Goal: Task Accomplishment & Management: Use online tool/utility

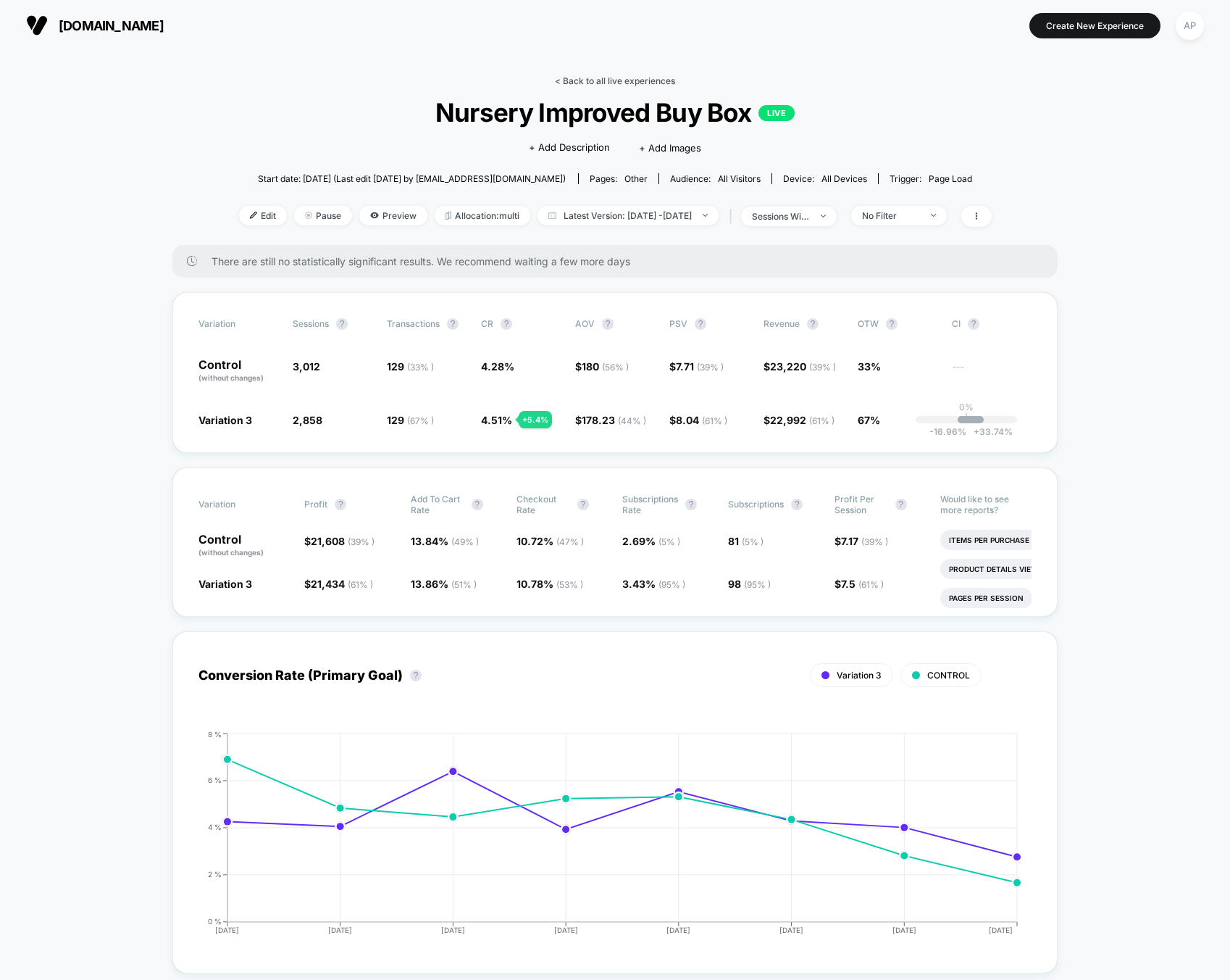
click at [601, 76] on link "< Back to all live experiences" at bounding box center [615, 81] width 120 height 11
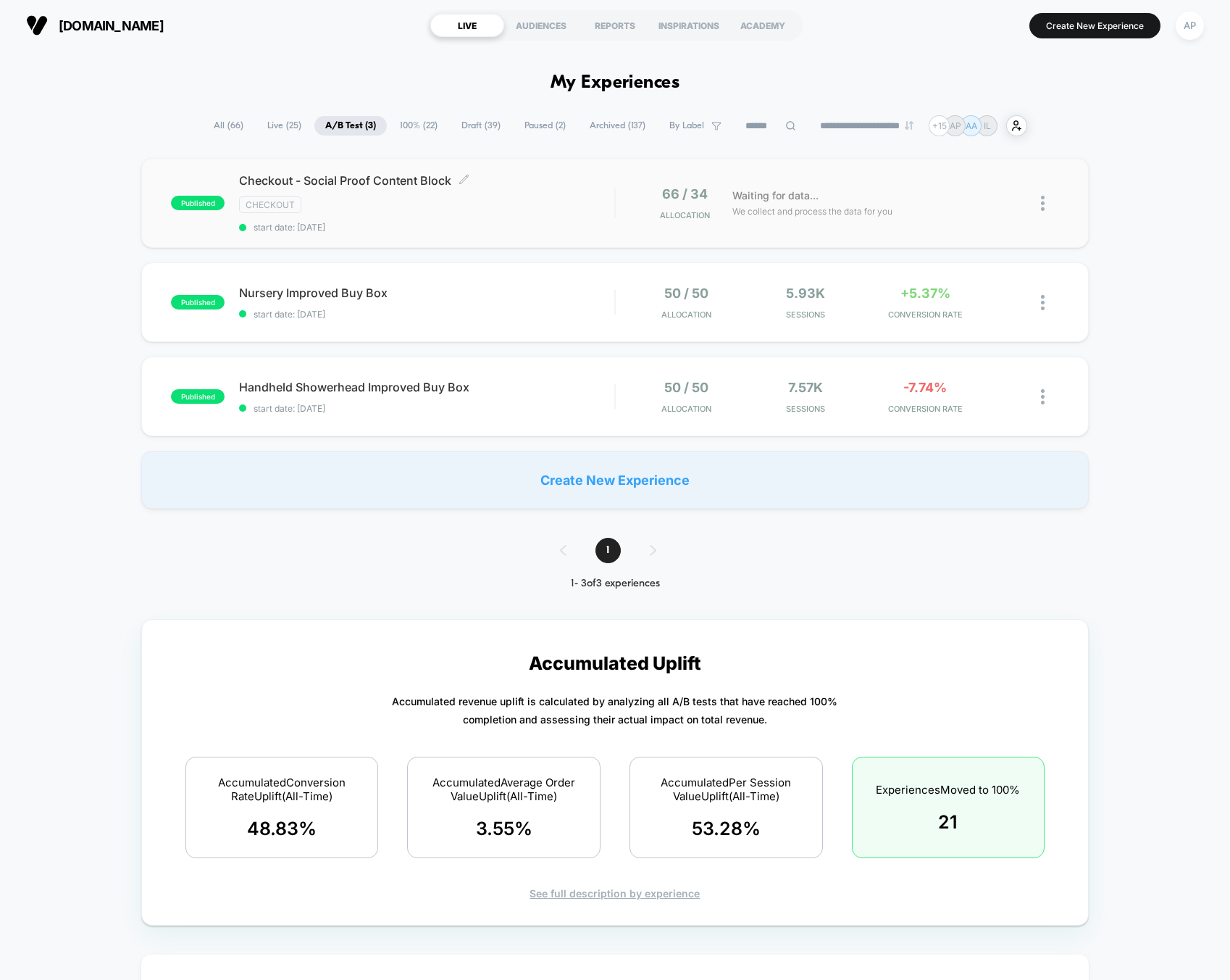
click at [598, 217] on div "Checkout - Social Proof Content Block Click to edit experience details Click to…" at bounding box center [427, 202] width 375 height 60
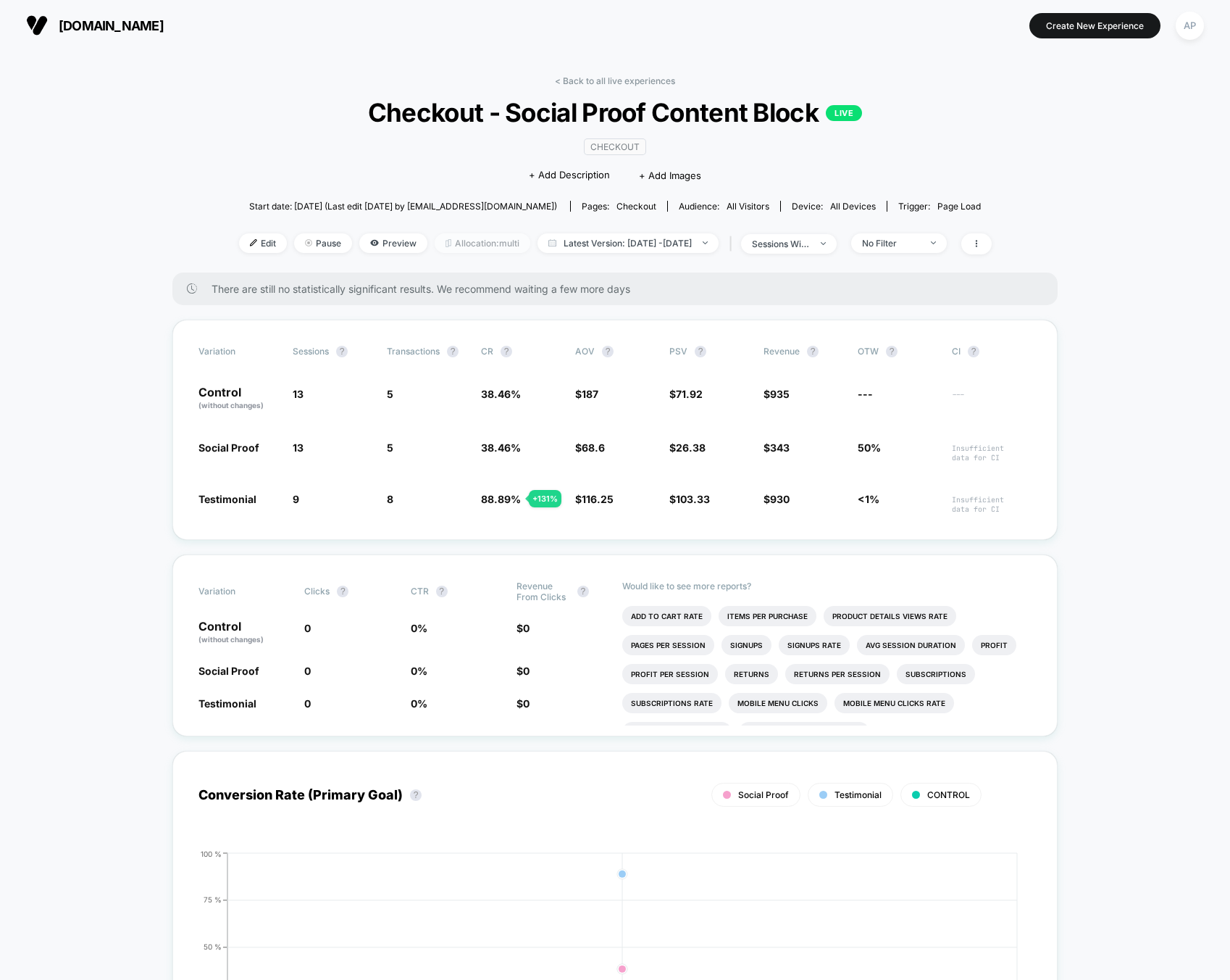
click at [468, 244] on span "Allocation: multi" at bounding box center [483, 243] width 96 height 19
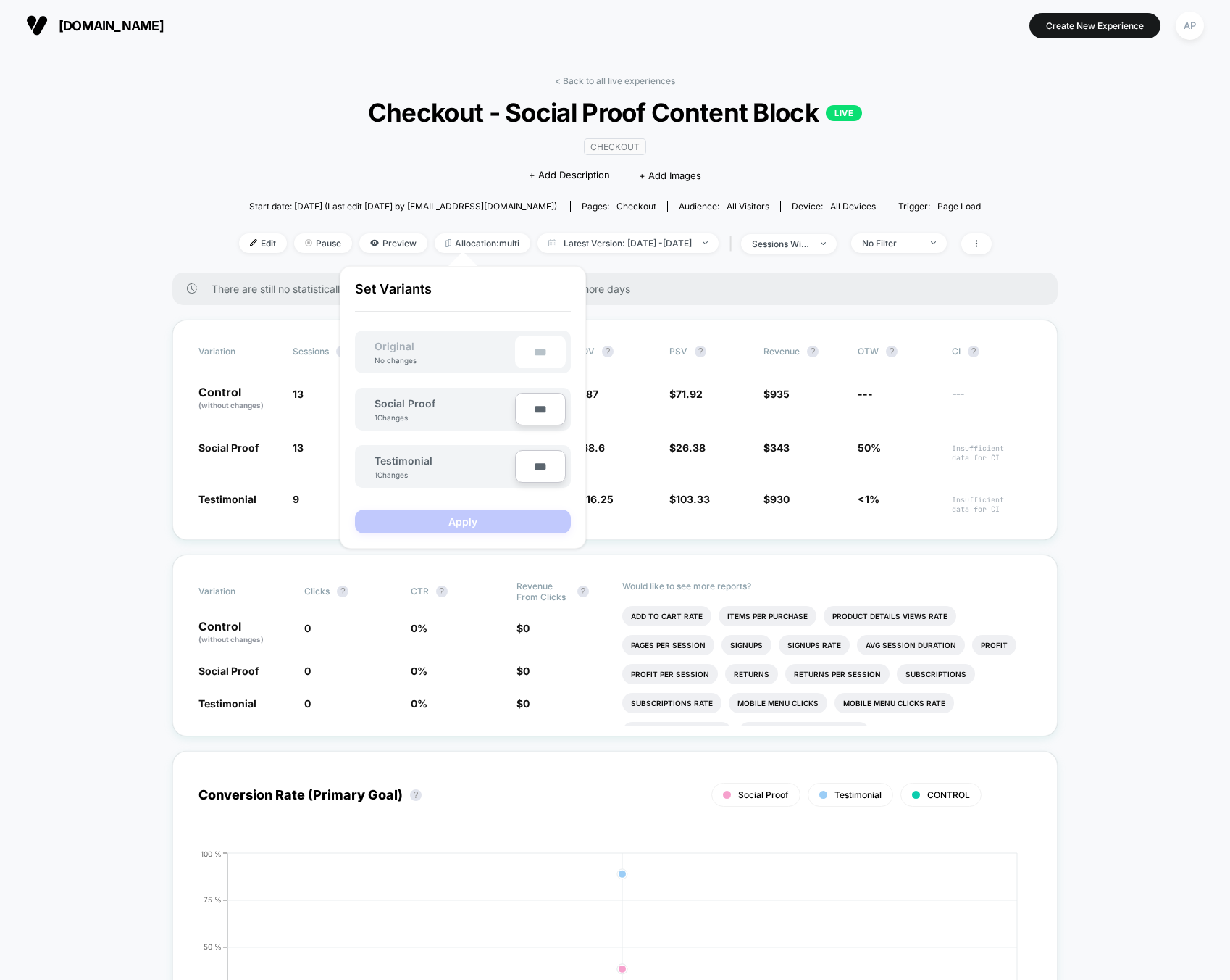
click at [239, 92] on div "< Back to all live experiences Checkout - Social Proof Content Block LIVE CHECK…" at bounding box center [615, 174] width 753 height 197
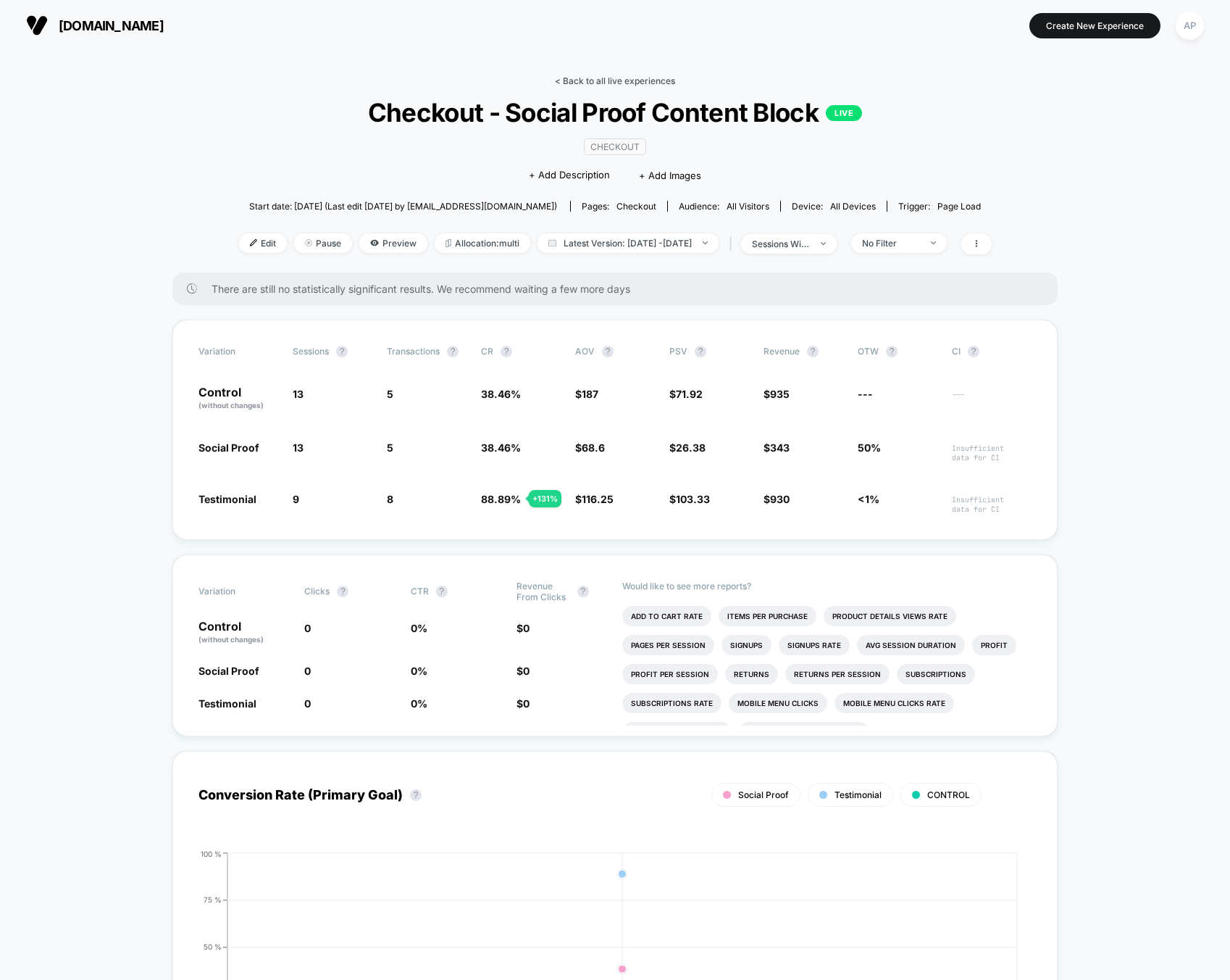
click at [578, 78] on link "< Back to all live experiences" at bounding box center [615, 81] width 120 height 11
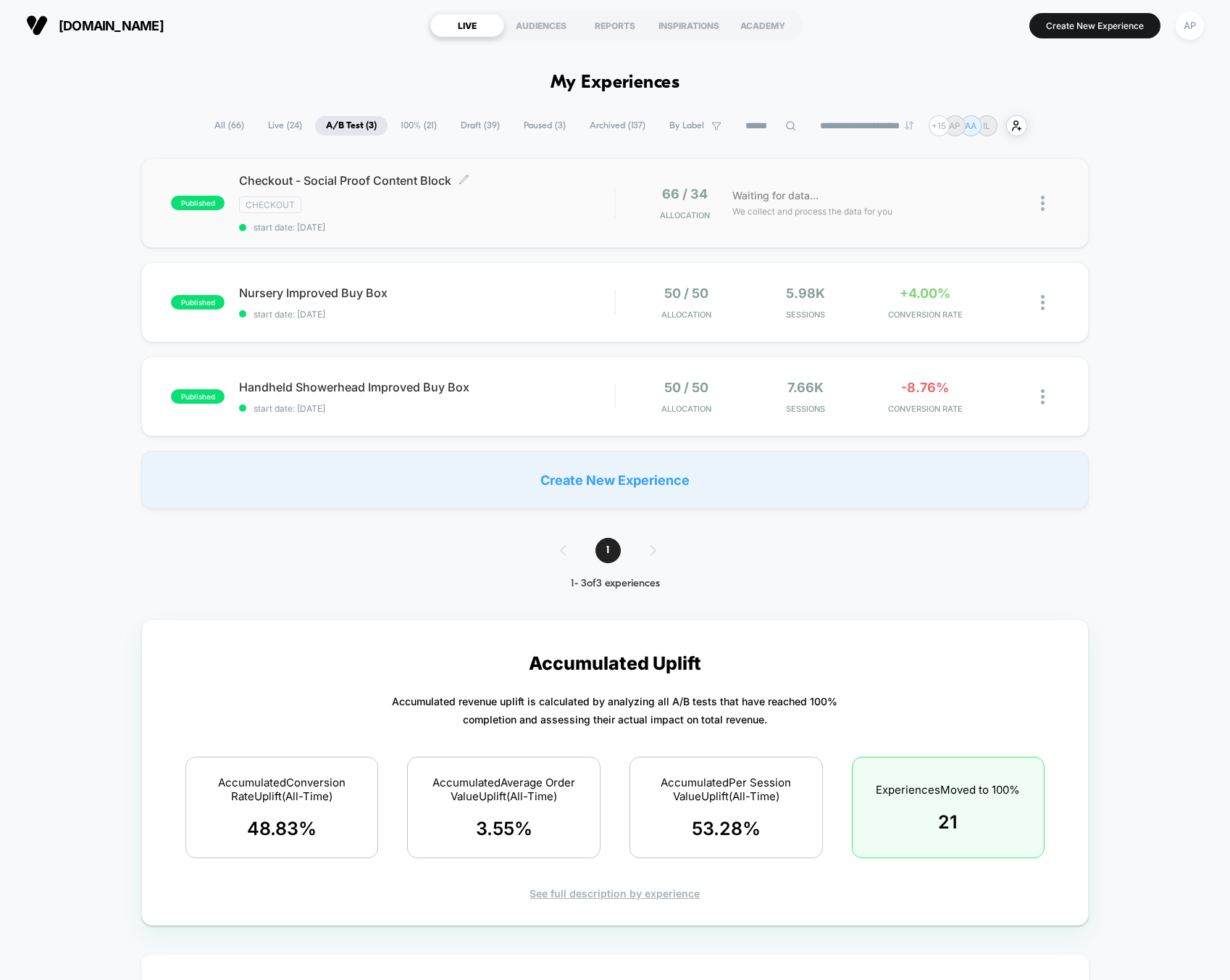
click at [516, 220] on div "Checkout - Social Proof Content Block Click to edit experience details Click to…" at bounding box center [427, 202] width 375 height 60
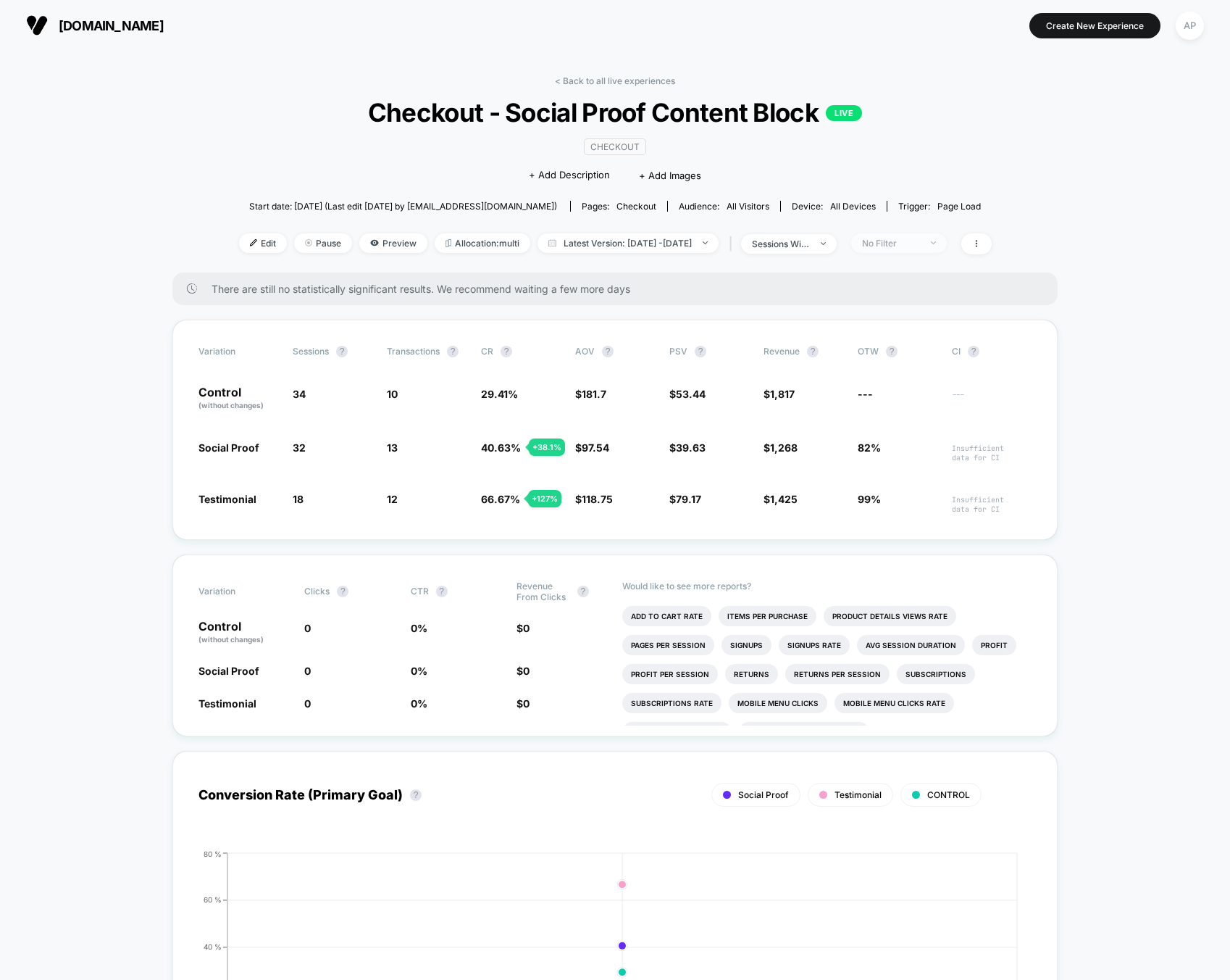
click at [920, 240] on div "No Filter" at bounding box center [891, 243] width 58 height 11
click at [894, 297] on span "Mobile Visitors" at bounding box center [906, 296] width 70 height 13
click at [882, 447] on button "Save" at bounding box center [914, 453] width 133 height 24
click at [589, 84] on link "< Back to all live experiences" at bounding box center [615, 81] width 120 height 11
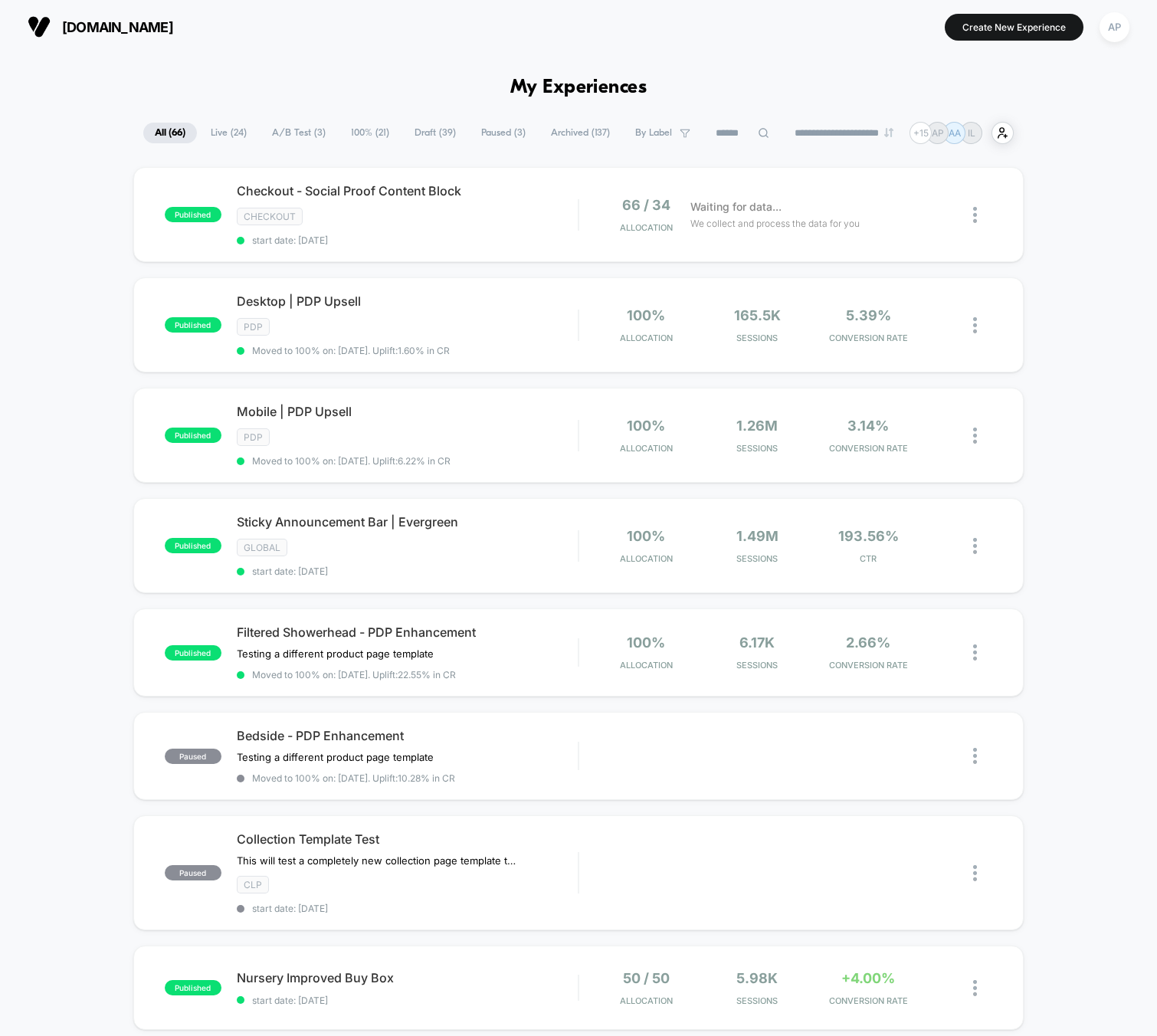
click at [306, 130] on span "A/B Test ( 3 )" at bounding box center [298, 132] width 76 height 20
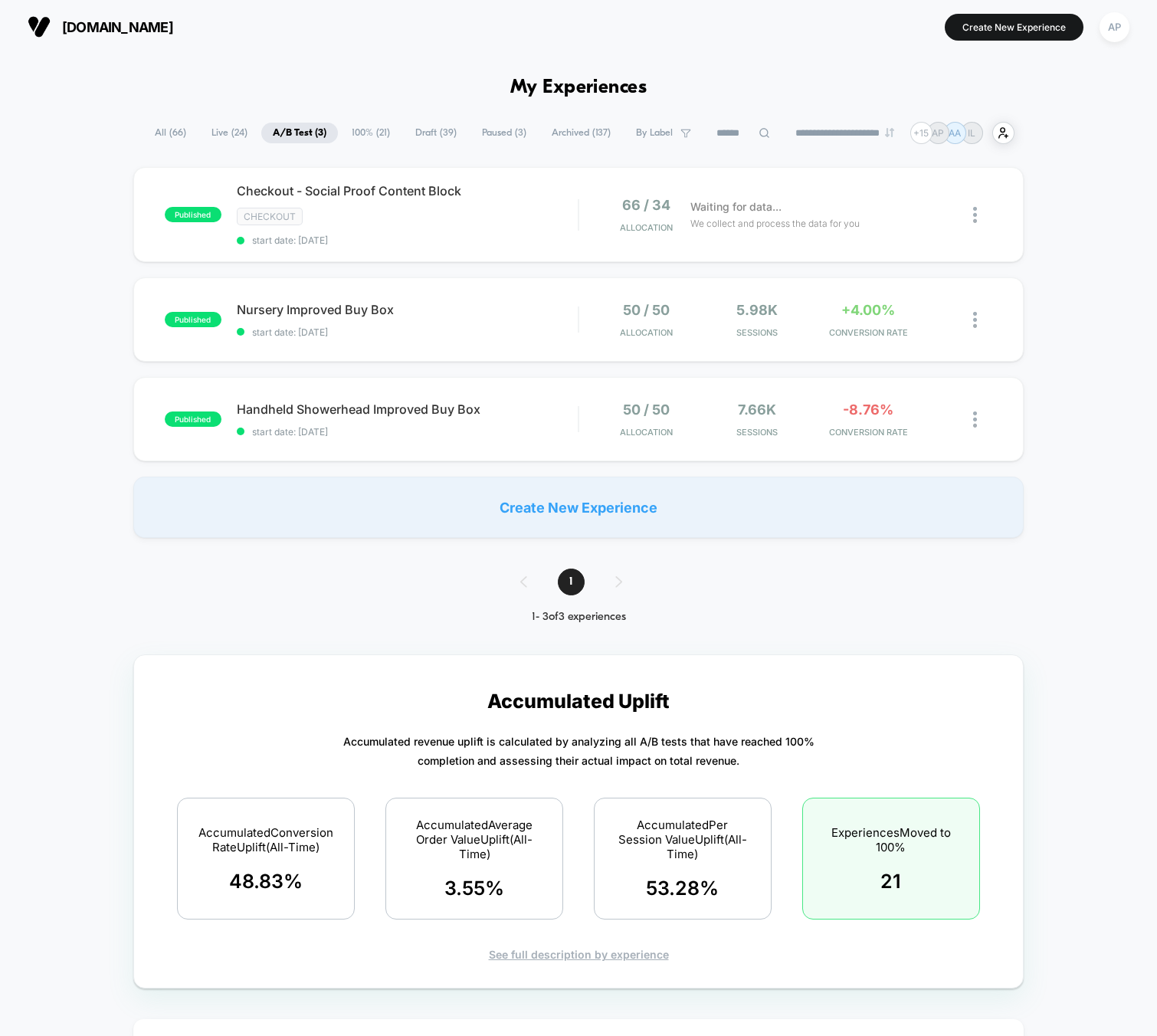
click at [91, 170] on div "published Checkout - Social Proof Content Block CHECKOUT start date: 10/1/2025 …" at bounding box center [578, 352] width 1157 height 371
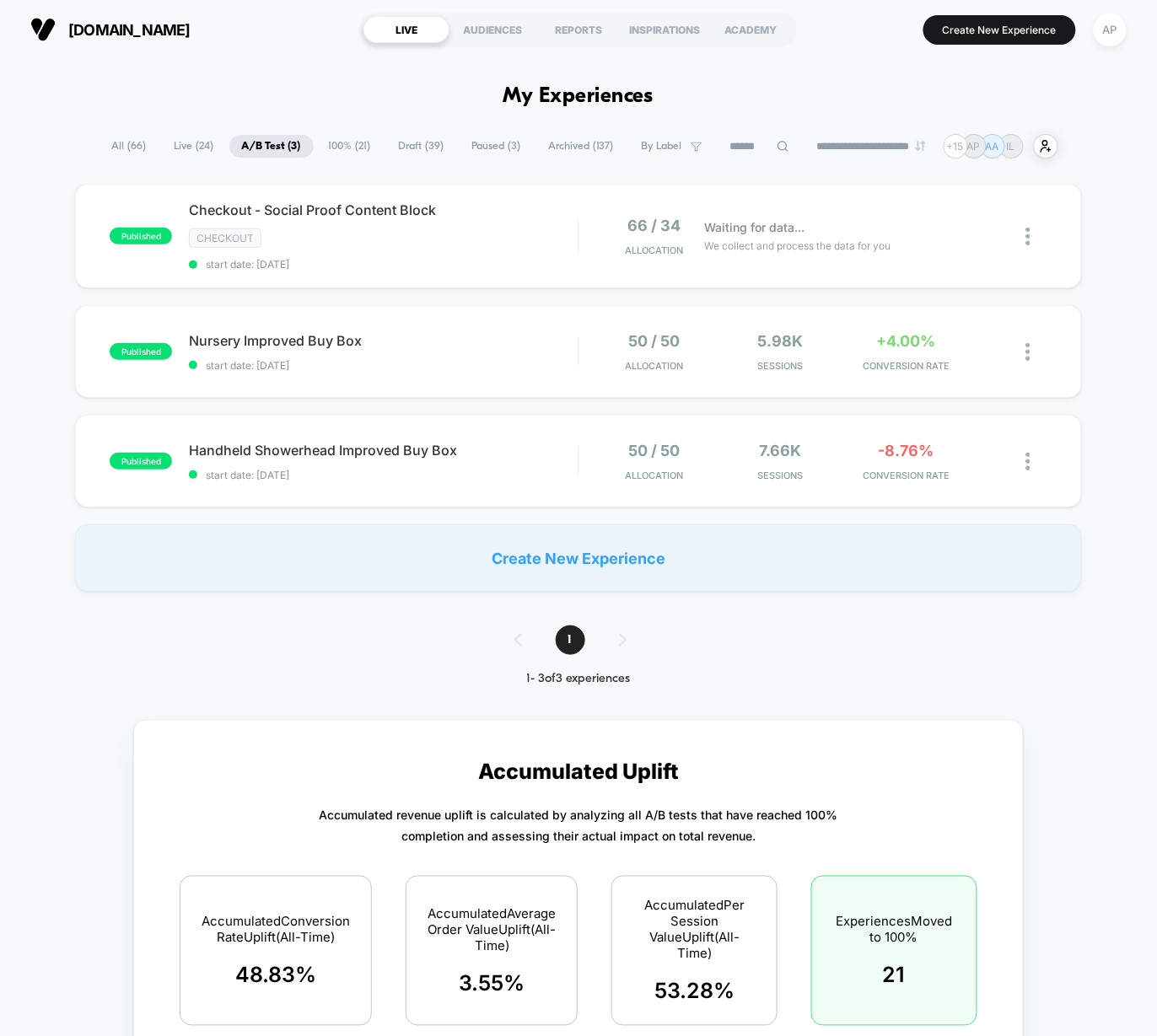
click at [325, 145] on span "100% ( 21 )" at bounding box center [350, 146] width 67 height 22
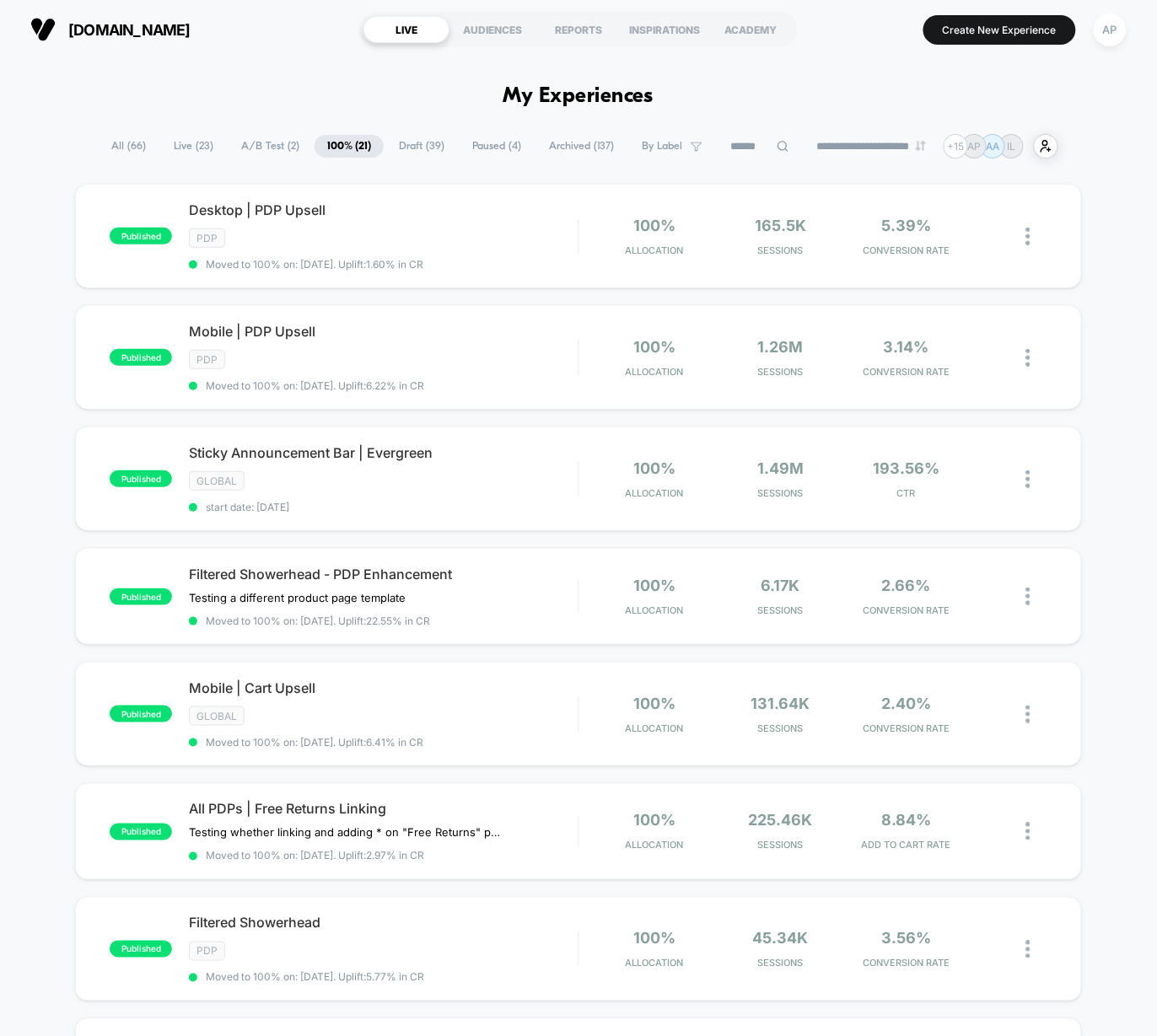
click at [252, 140] on span "A/B Test ( 2 )" at bounding box center [270, 146] width 83 height 22
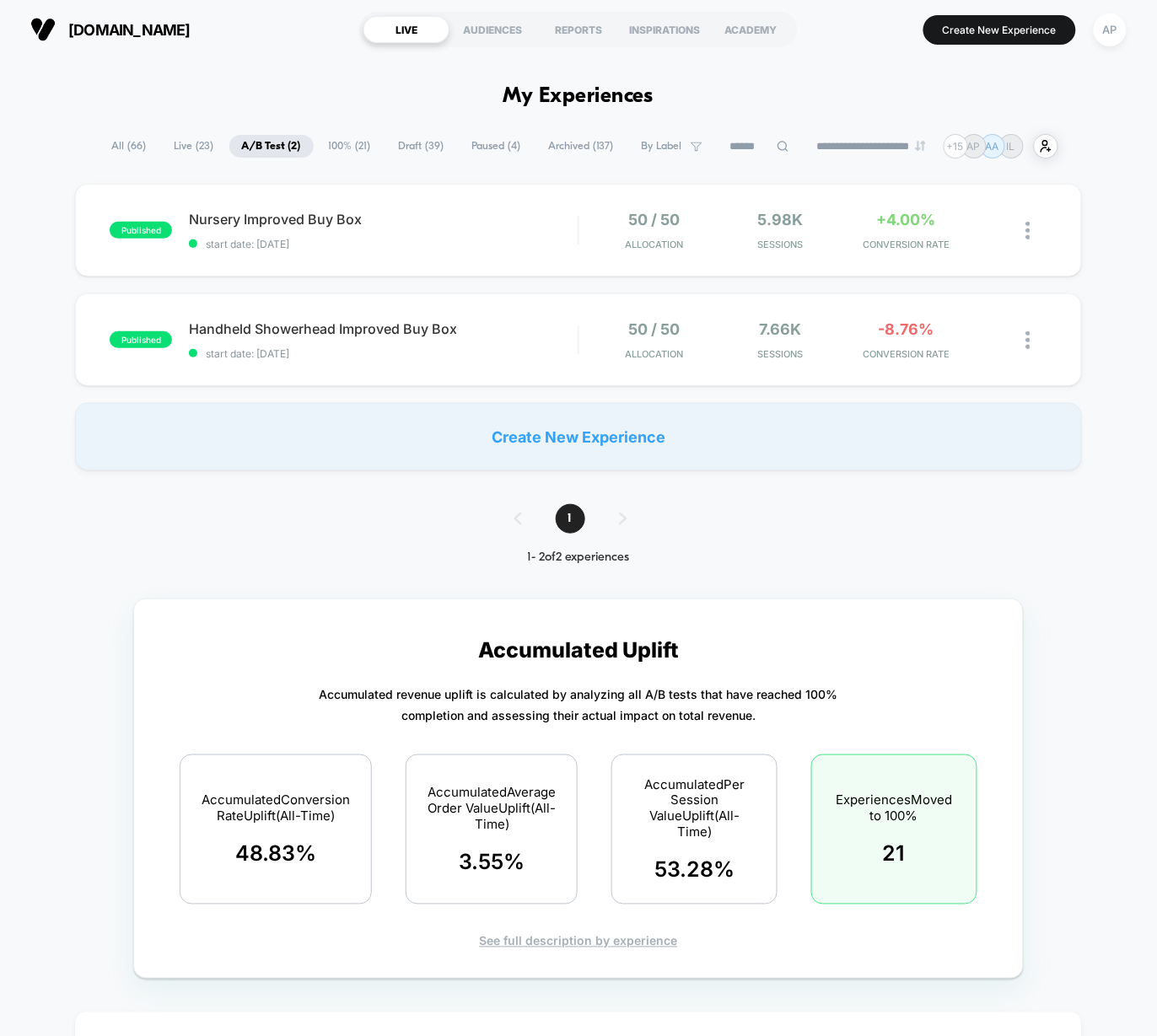
click at [389, 144] on span "Draft ( 39 )" at bounding box center [421, 146] width 70 height 22
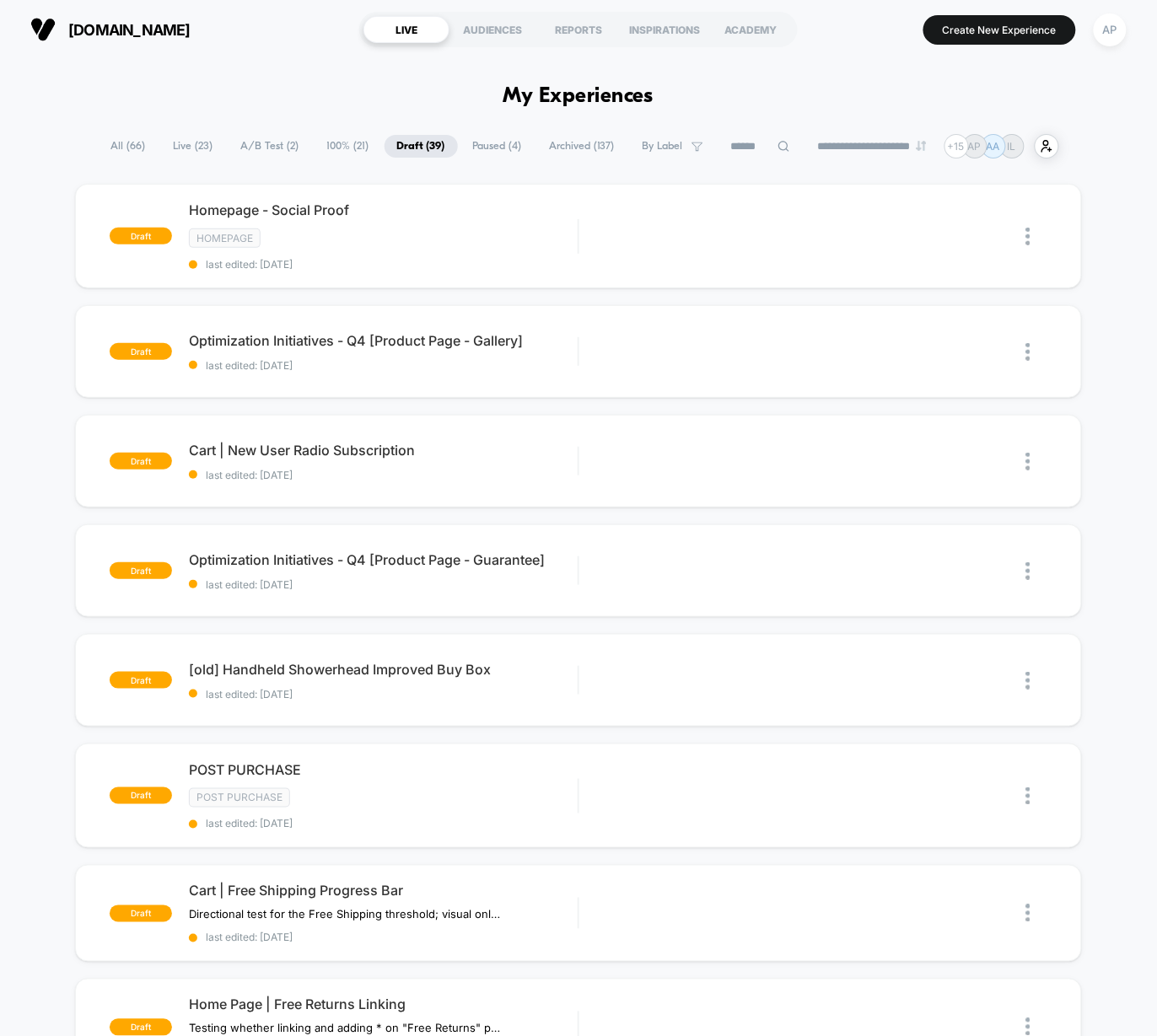
click at [489, 145] on span "Paused ( 4 )" at bounding box center [497, 146] width 74 height 22
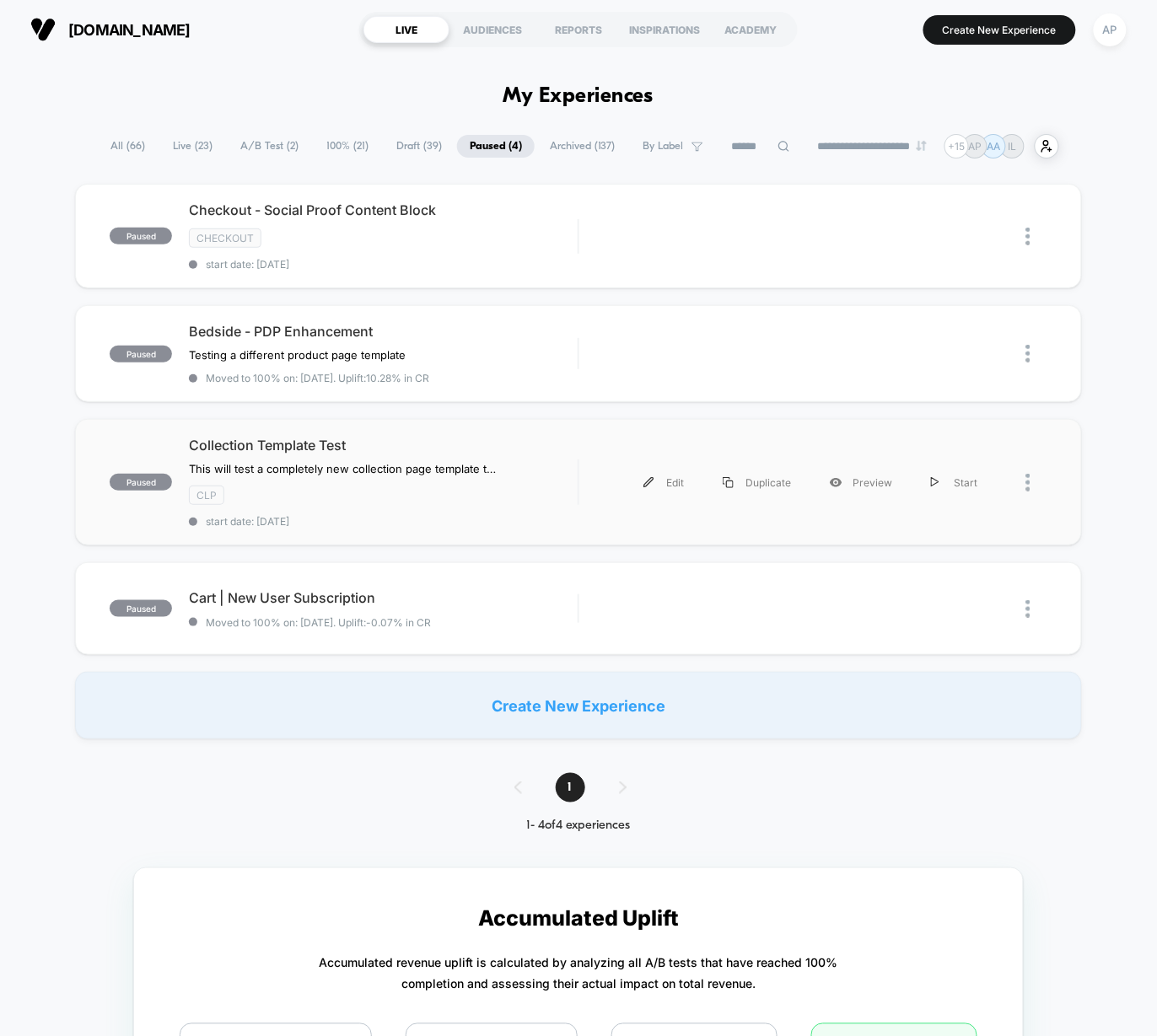
click at [602, 451] on div "paused Collection Template Test This will test a completely new collection page…" at bounding box center [578, 482] width 1007 height 126
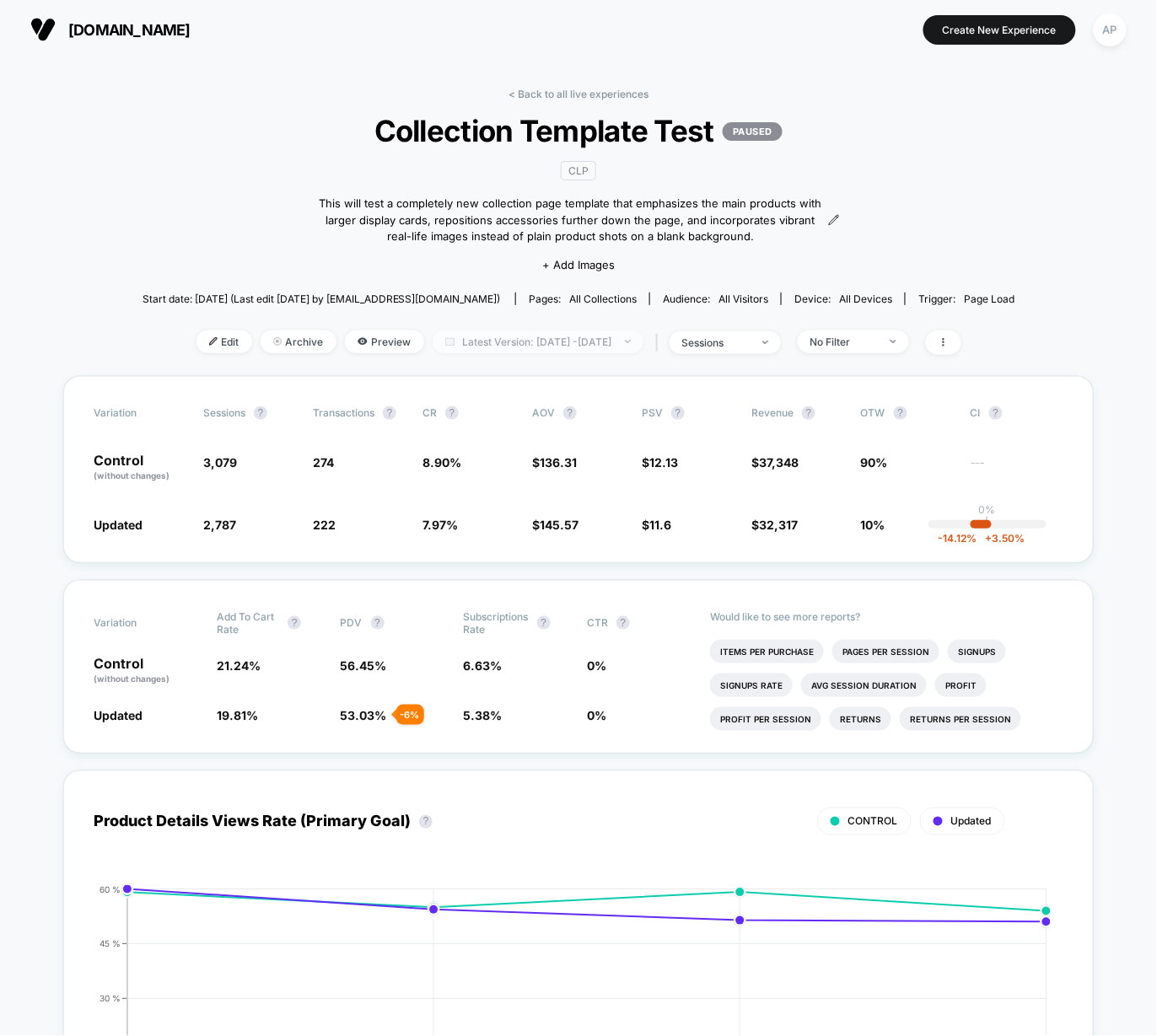
click at [563, 338] on span "Latest Version: Sep 26, 2025 - Oct 1, 2025" at bounding box center [538, 341] width 211 height 22
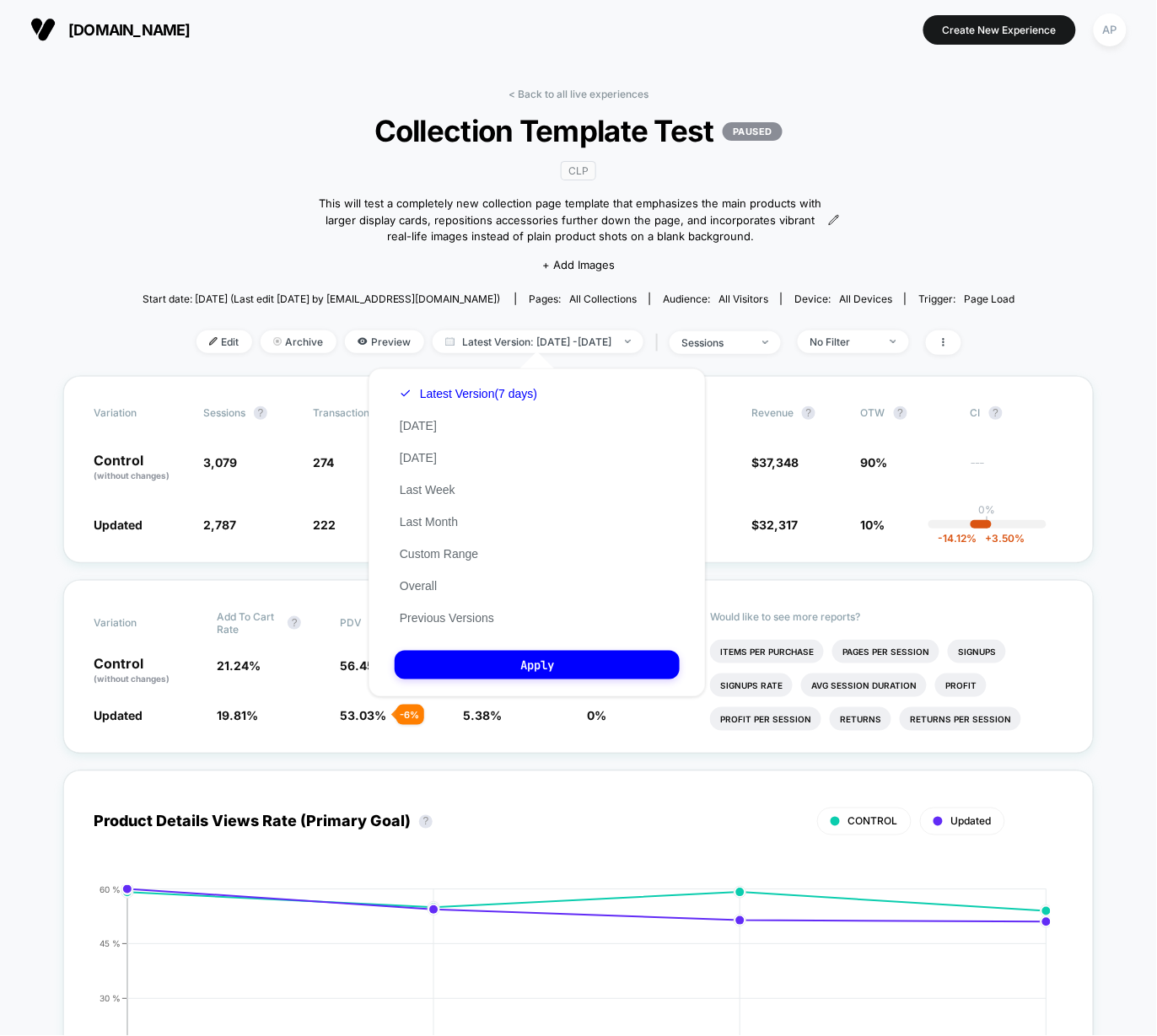
click at [309, 239] on div "< Back to all live experiences Collection Template Test PAUSED CLP This will te…" at bounding box center [578, 232] width 873 height 288
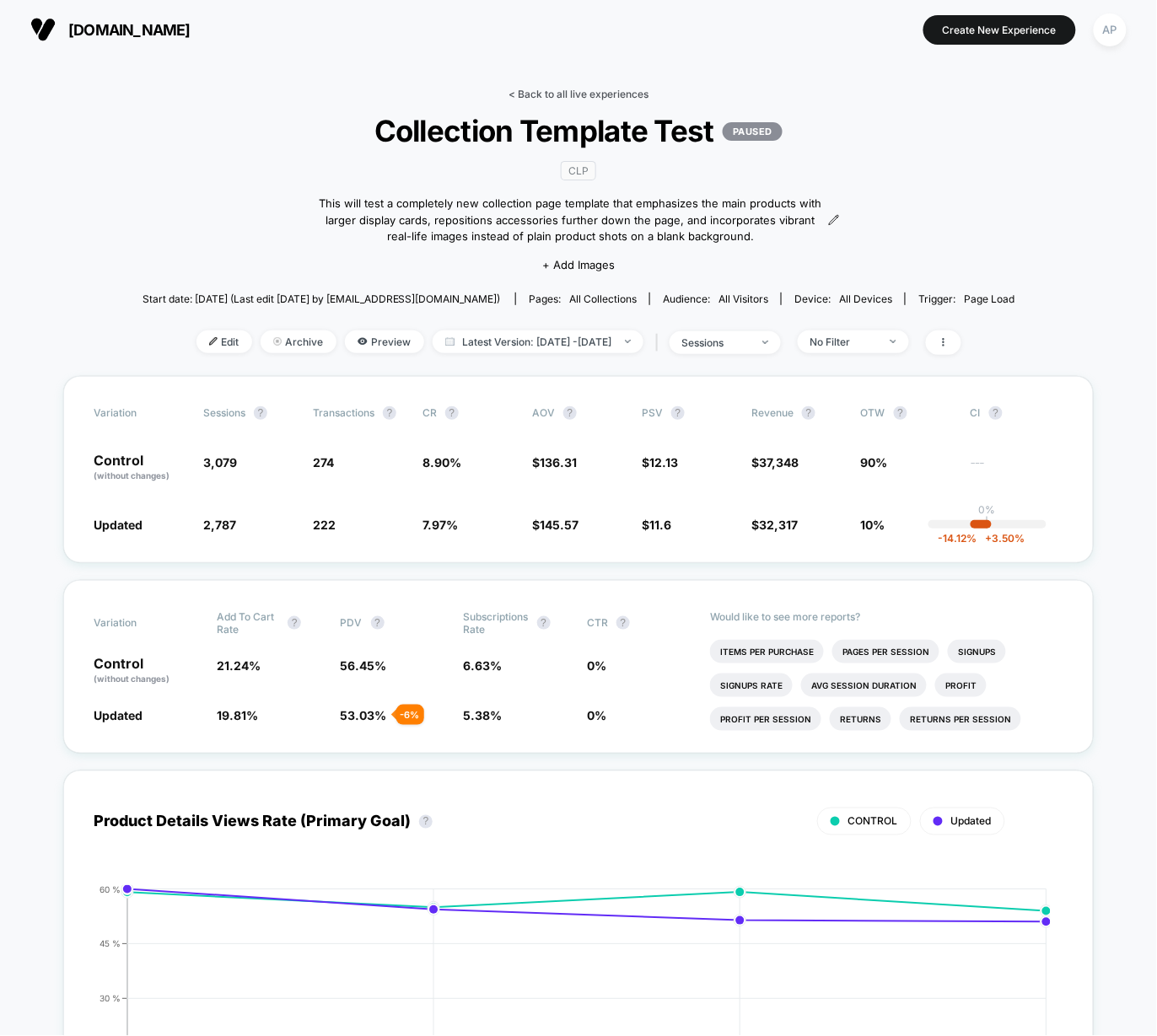
click at [548, 91] on link "< Back to all live experiences" at bounding box center [578, 94] width 140 height 13
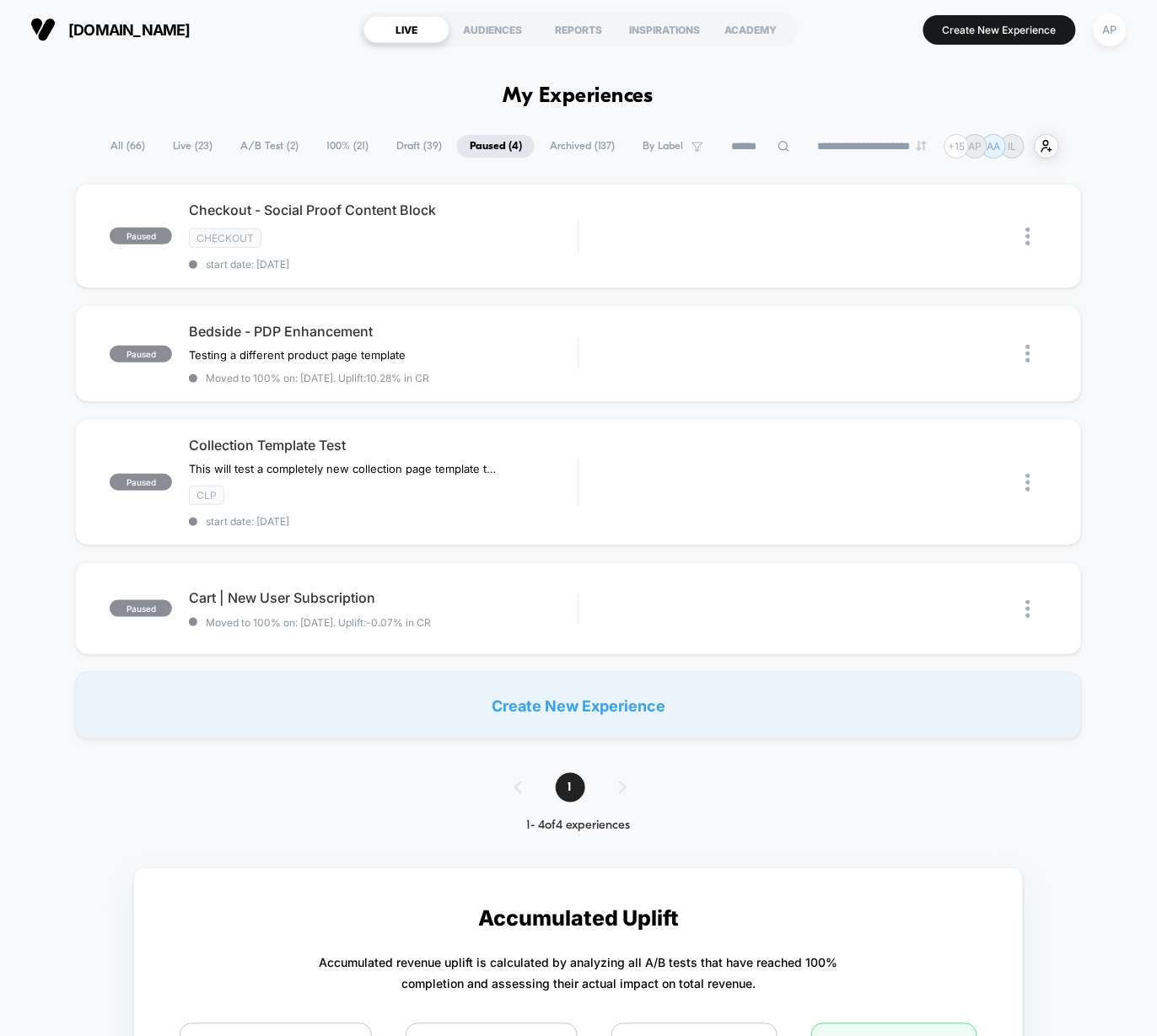
click at [280, 144] on span "A/B Test ( 2 )" at bounding box center [269, 146] width 83 height 22
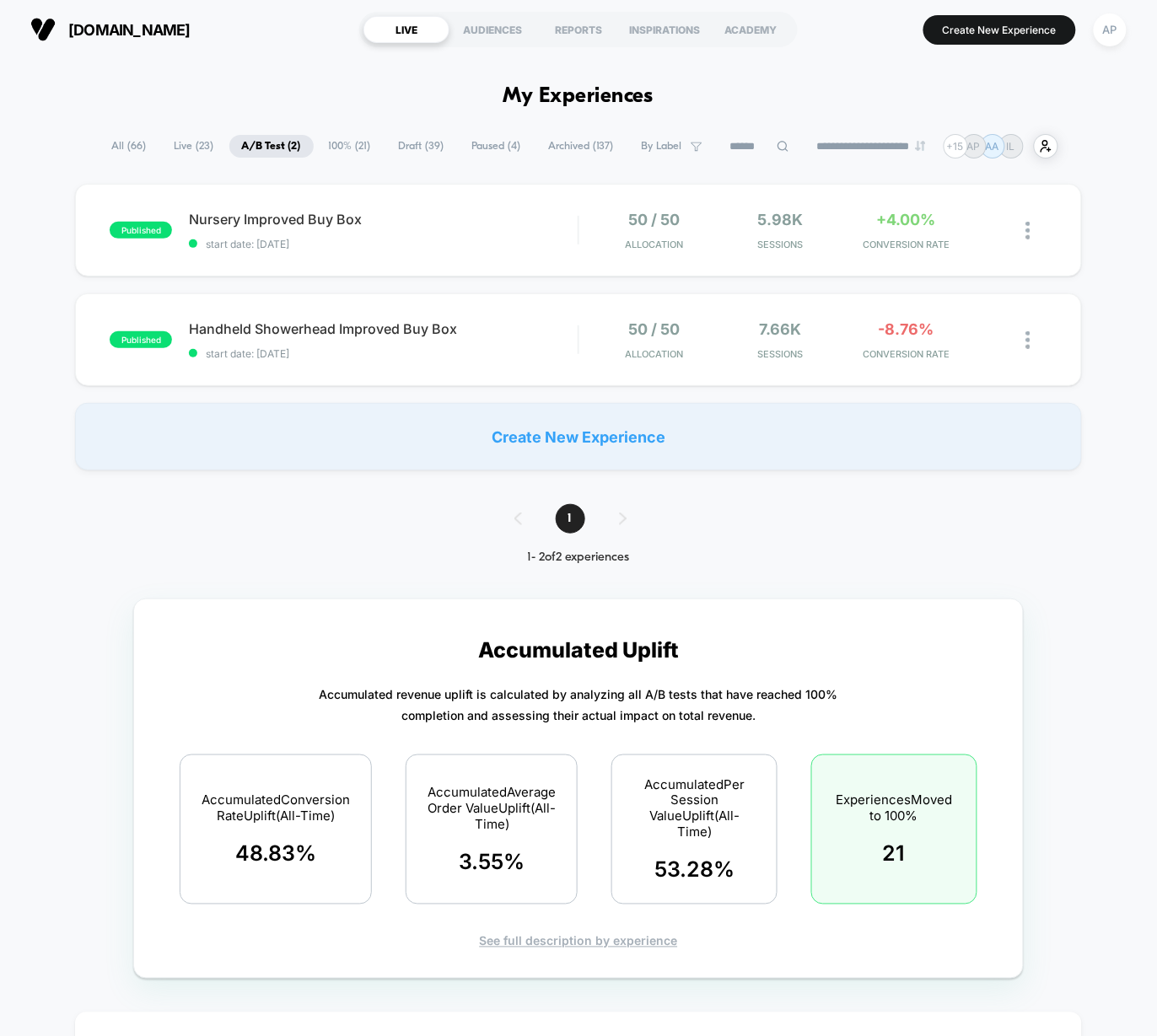
click at [354, 149] on span "100% ( 21 )" at bounding box center [350, 146] width 67 height 22
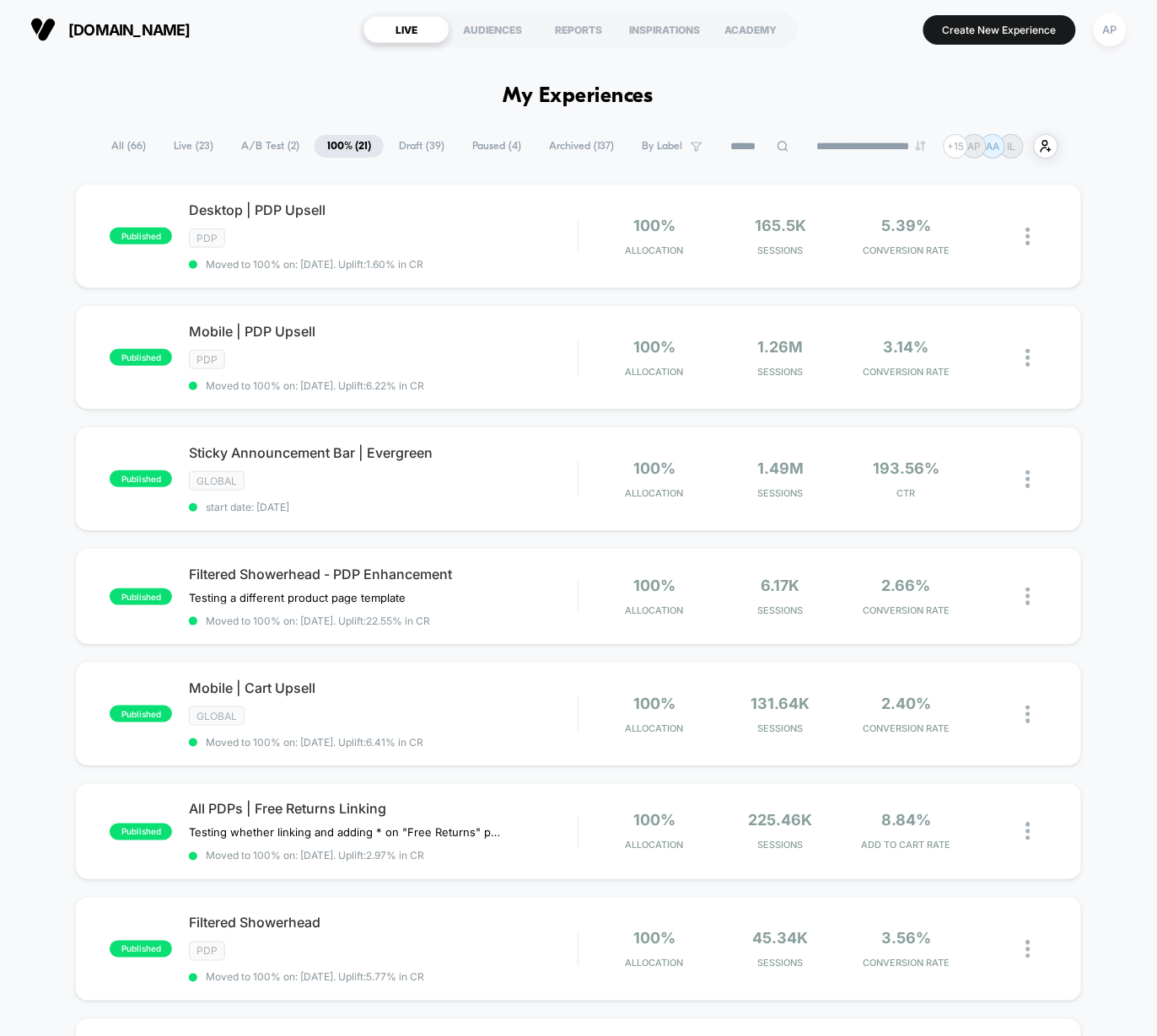
click at [467, 143] on span "Paused ( 4 )" at bounding box center [496, 146] width 74 height 22
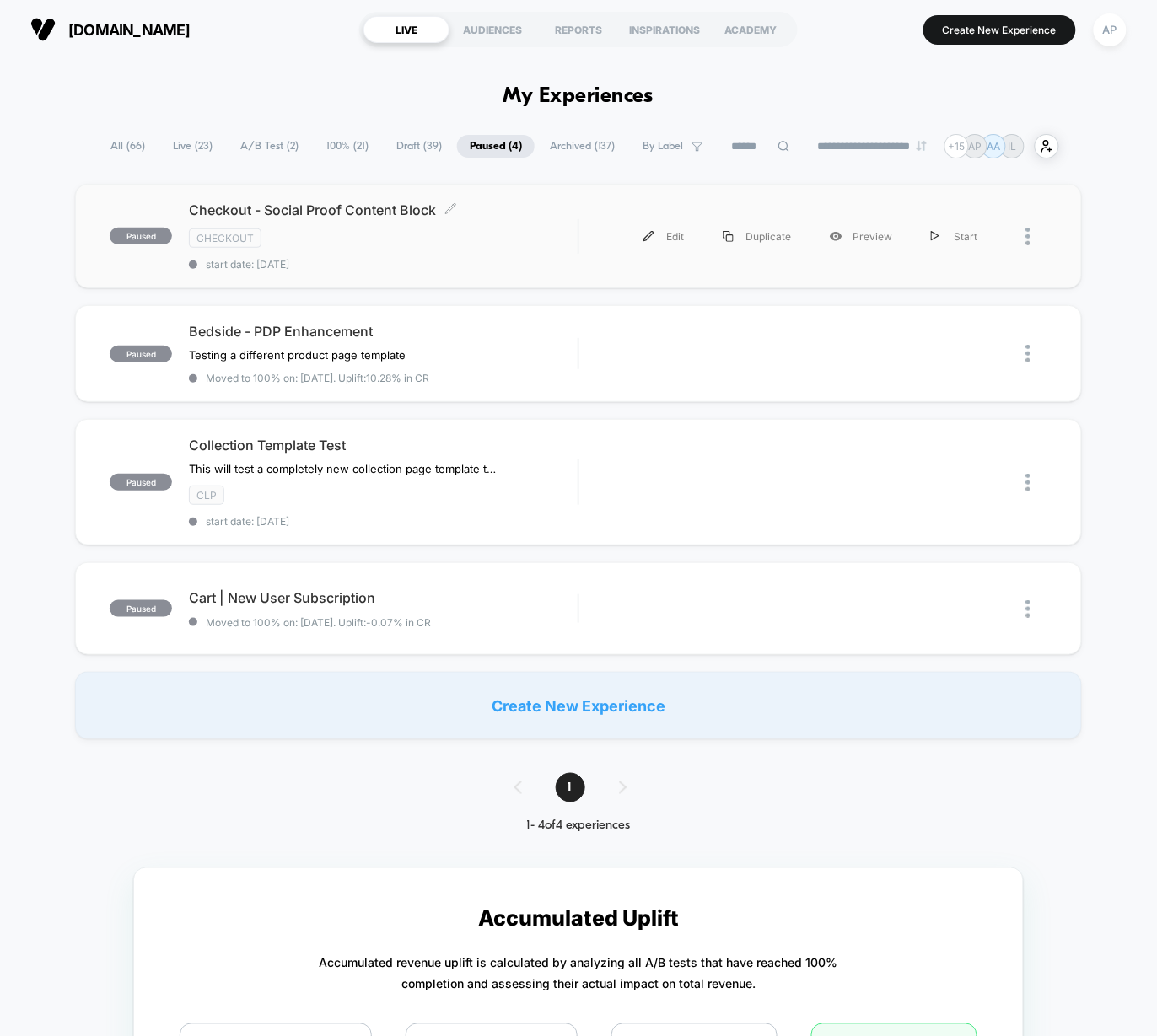
click at [557, 263] on span "start date: [DATE]" at bounding box center [383, 264] width 389 height 13
